Goal: Task Accomplishment & Management: Manage account settings

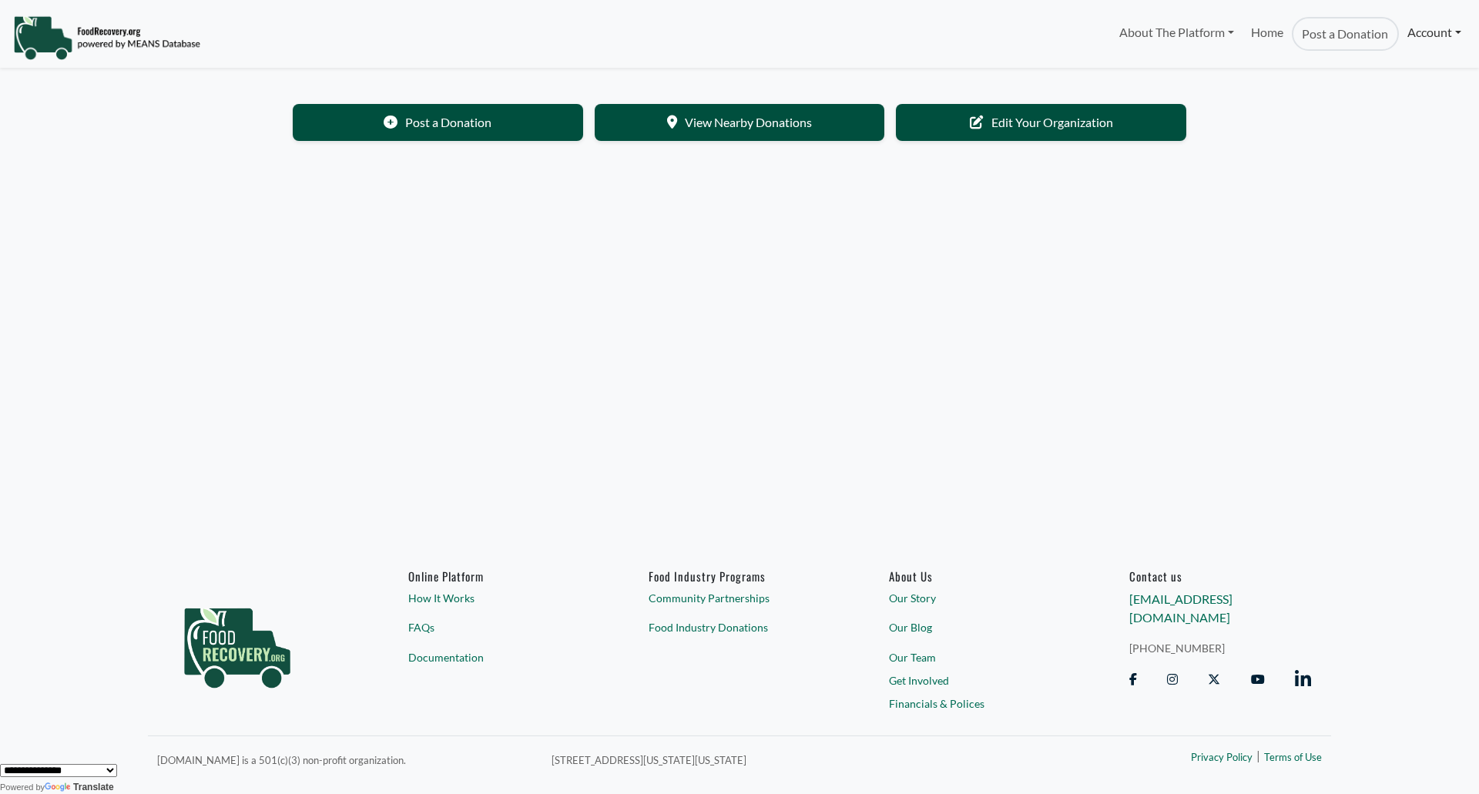
click at [1402, 41] on link "Account" at bounding box center [1434, 32] width 71 height 31
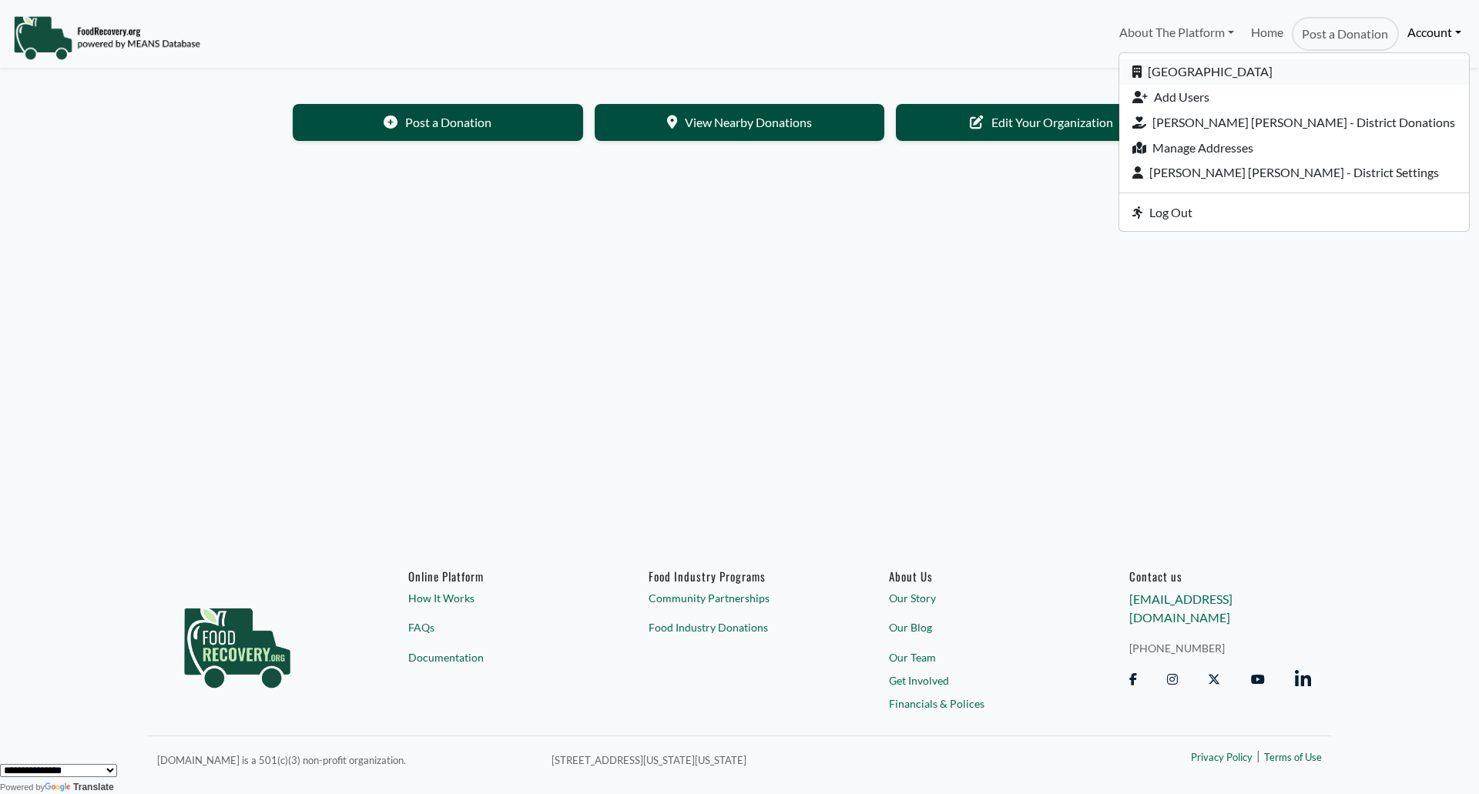
click at [1344, 80] on link "[GEOGRAPHIC_DATA]" at bounding box center [1295, 71] width 350 height 25
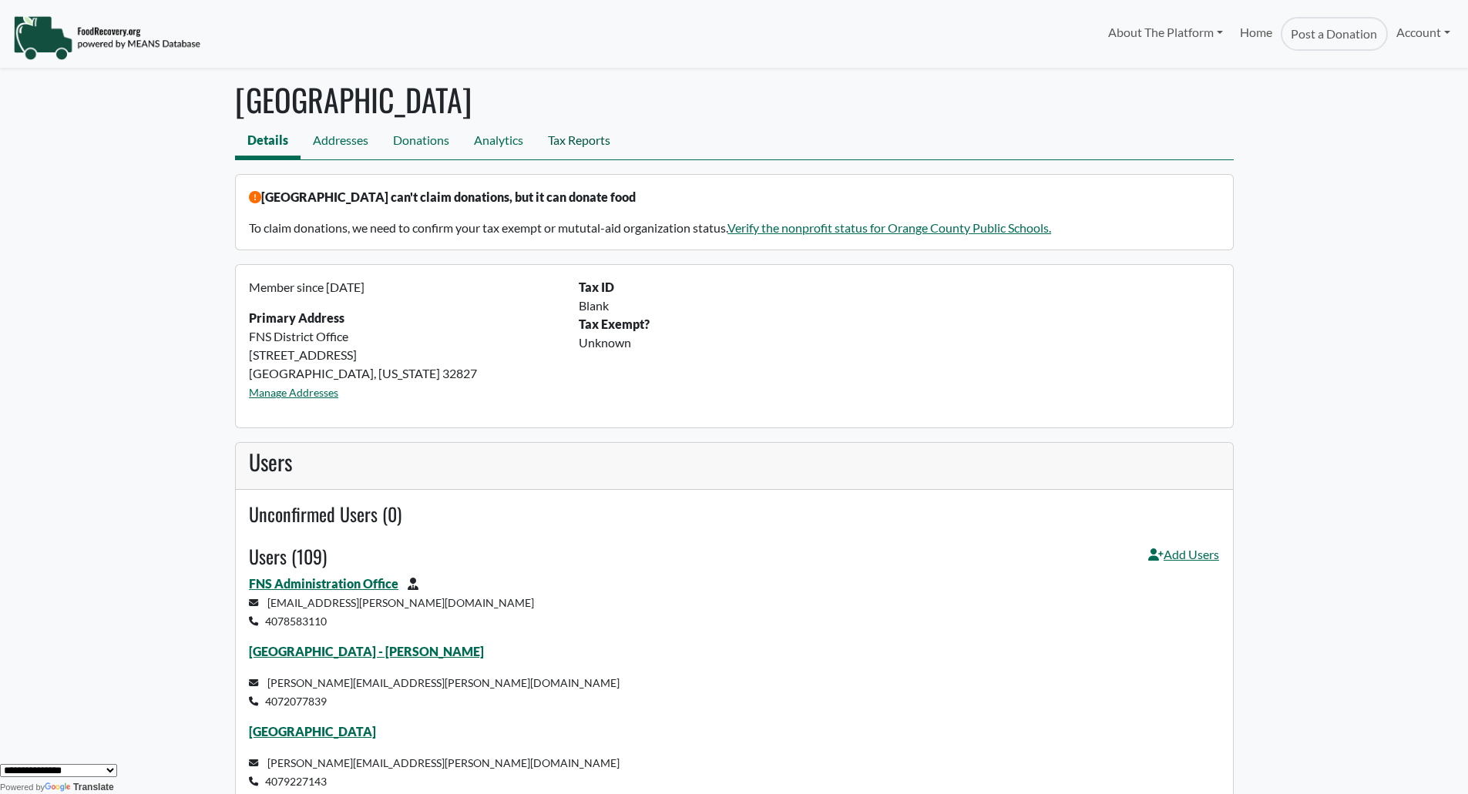
click at [565, 143] on link "Tax Reports" at bounding box center [578, 142] width 87 height 35
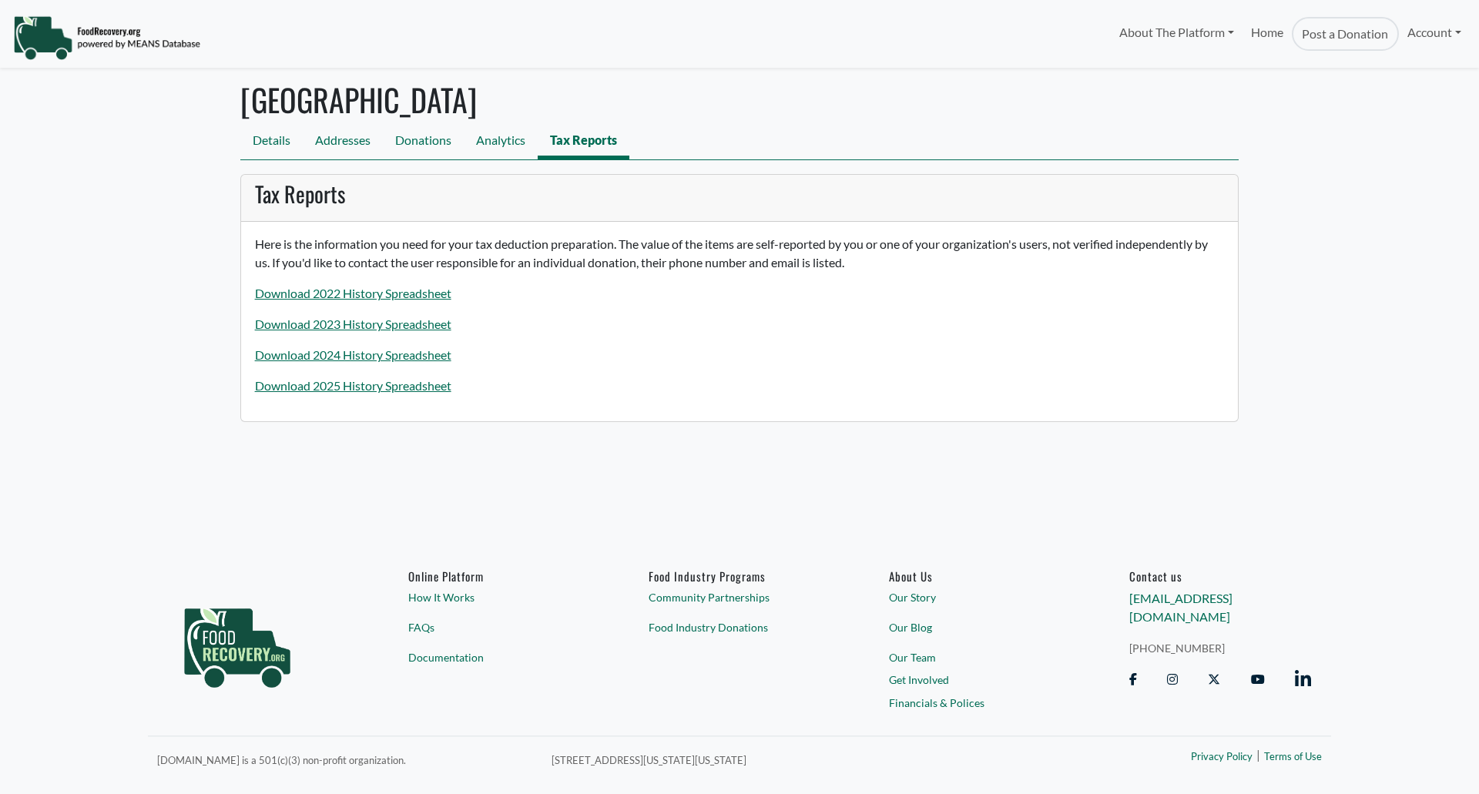
select select "Language Translate Widget"
click at [392, 384] on link "Download 2025 History Spreadsheet" at bounding box center [353, 385] width 196 height 15
click at [505, 149] on link "Analytics" at bounding box center [501, 142] width 74 height 35
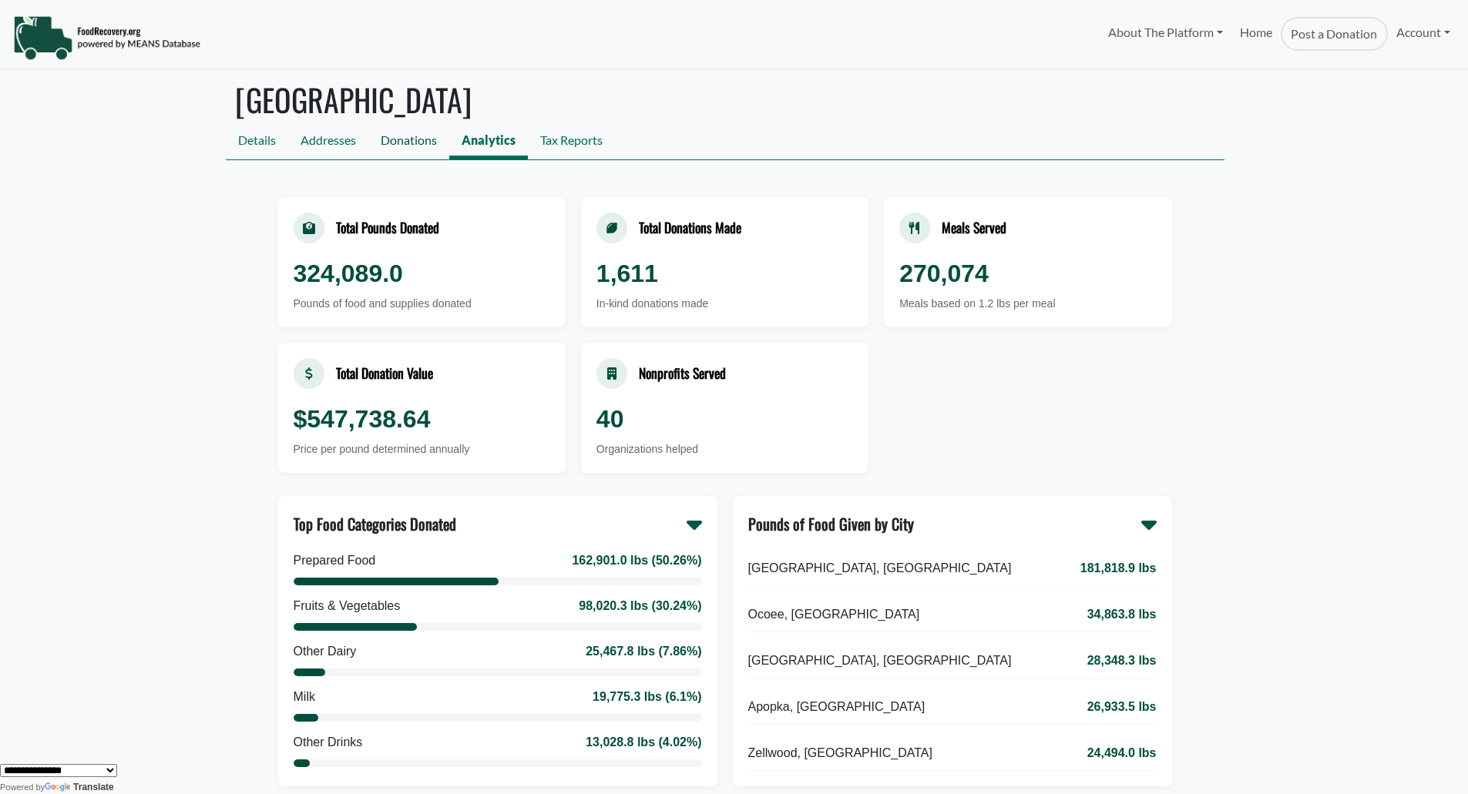
click at [429, 149] on link "Donations" at bounding box center [408, 142] width 81 height 35
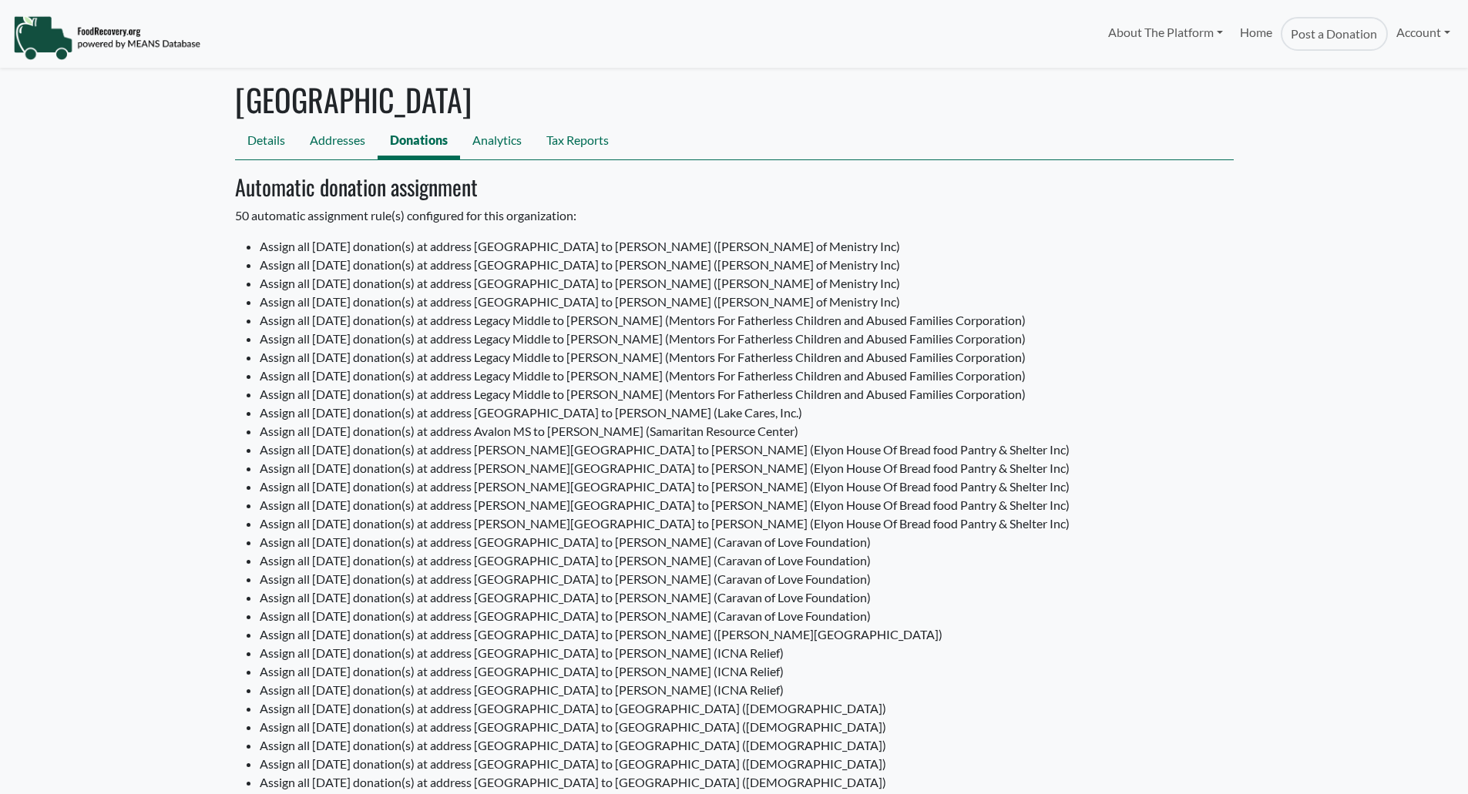
select select "Language Translate Widget"
click at [345, 145] on link "Addresses" at bounding box center [337, 142] width 80 height 35
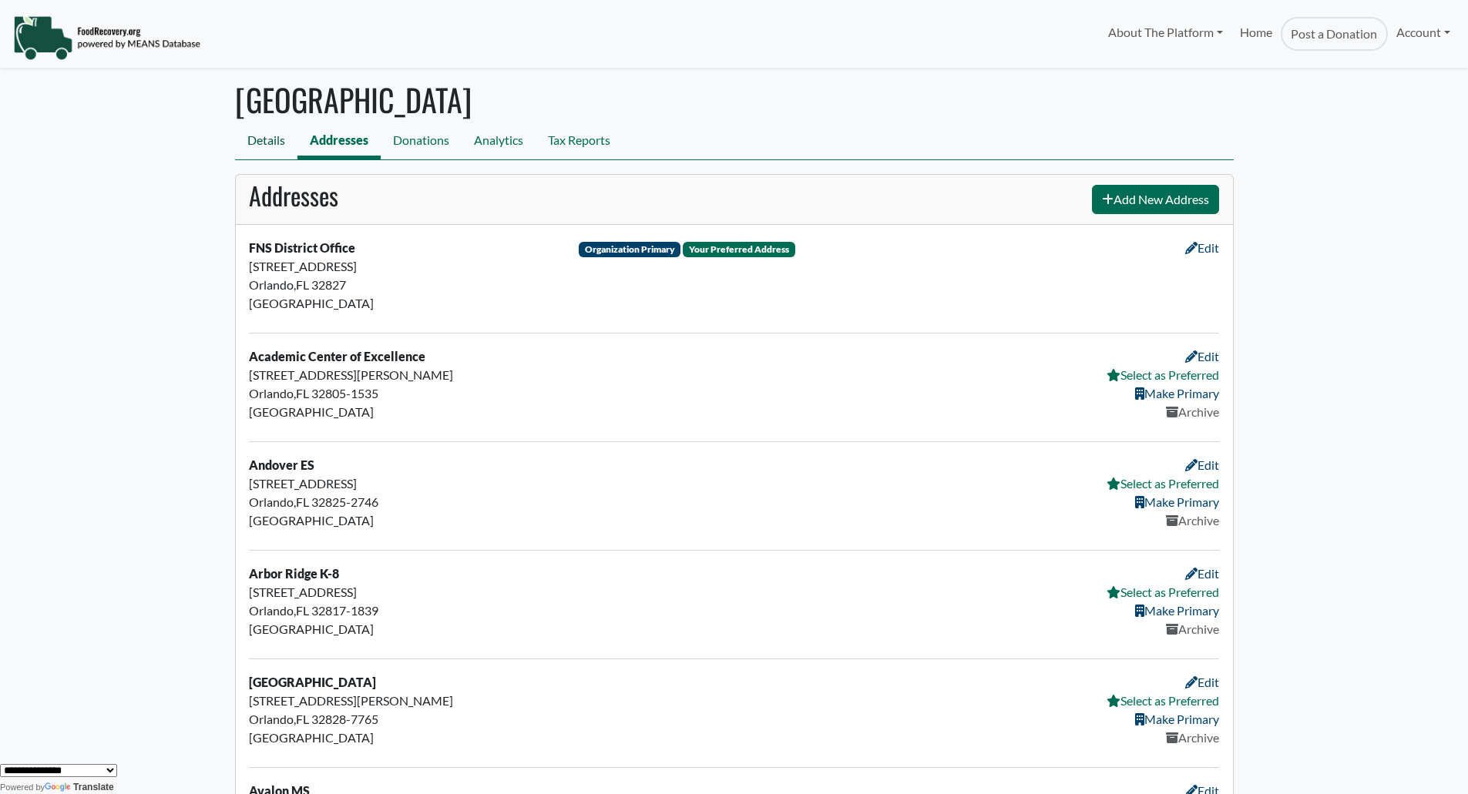
click at [265, 139] on link "Details" at bounding box center [266, 142] width 62 height 35
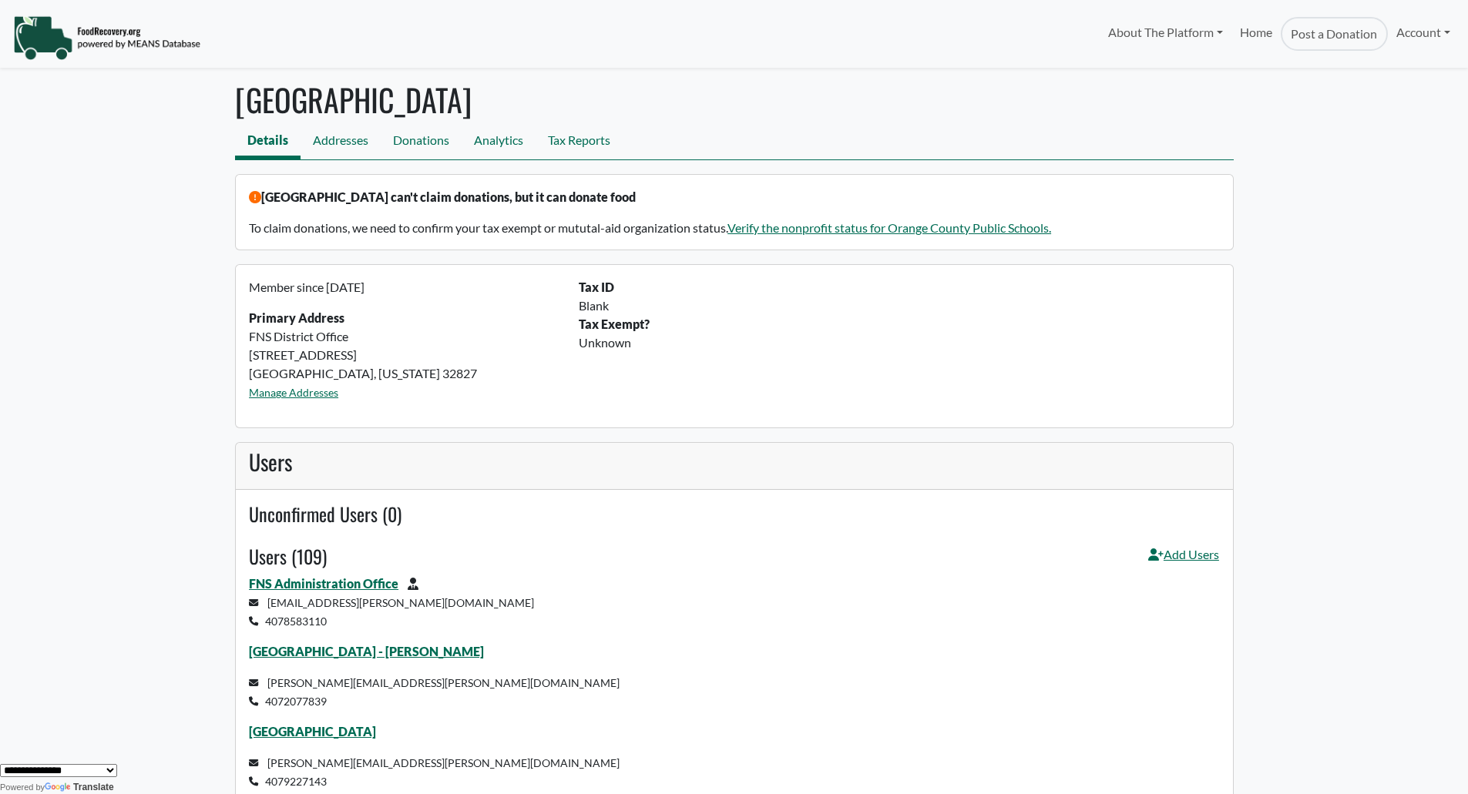
click at [266, 142] on link "Details" at bounding box center [267, 142] width 65 height 35
select select "Language Translate Widget"
click at [341, 141] on link "Addresses" at bounding box center [340, 142] width 80 height 35
